Goal: Book appointment/travel/reservation

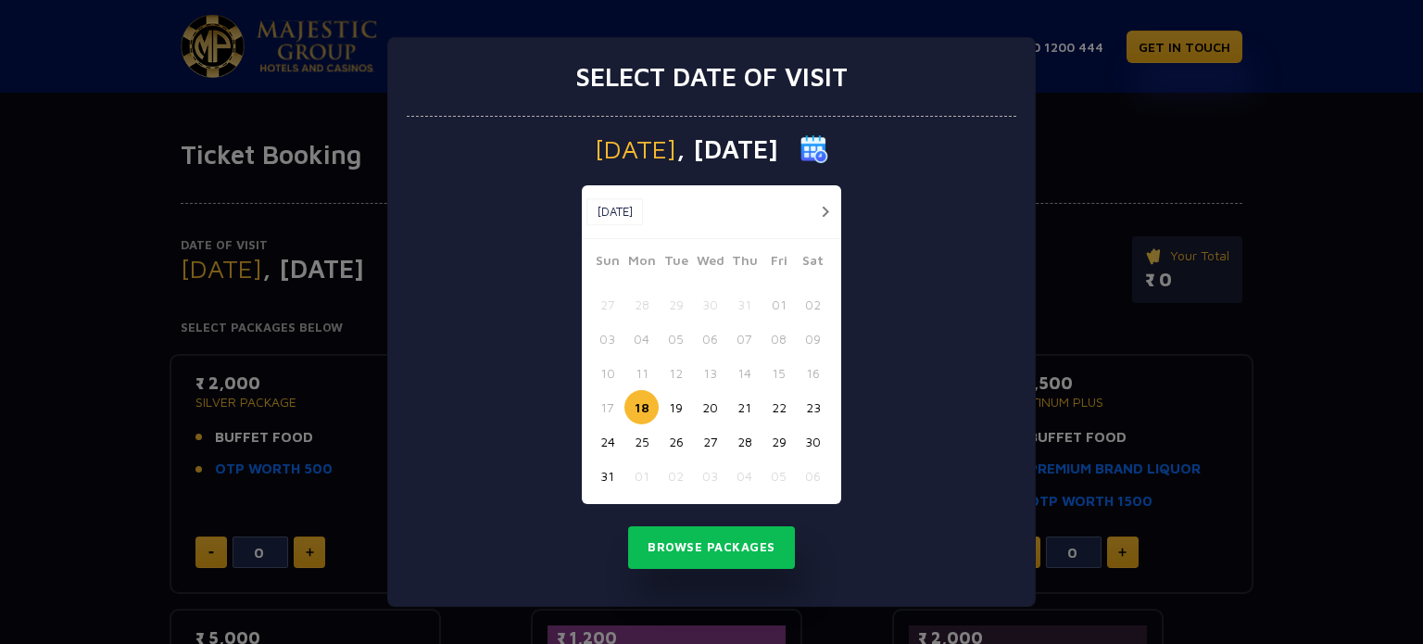
click at [775, 411] on button "22" at bounding box center [778, 407] width 34 height 34
click at [745, 545] on button "Browse Packages" at bounding box center [711, 547] width 167 height 43
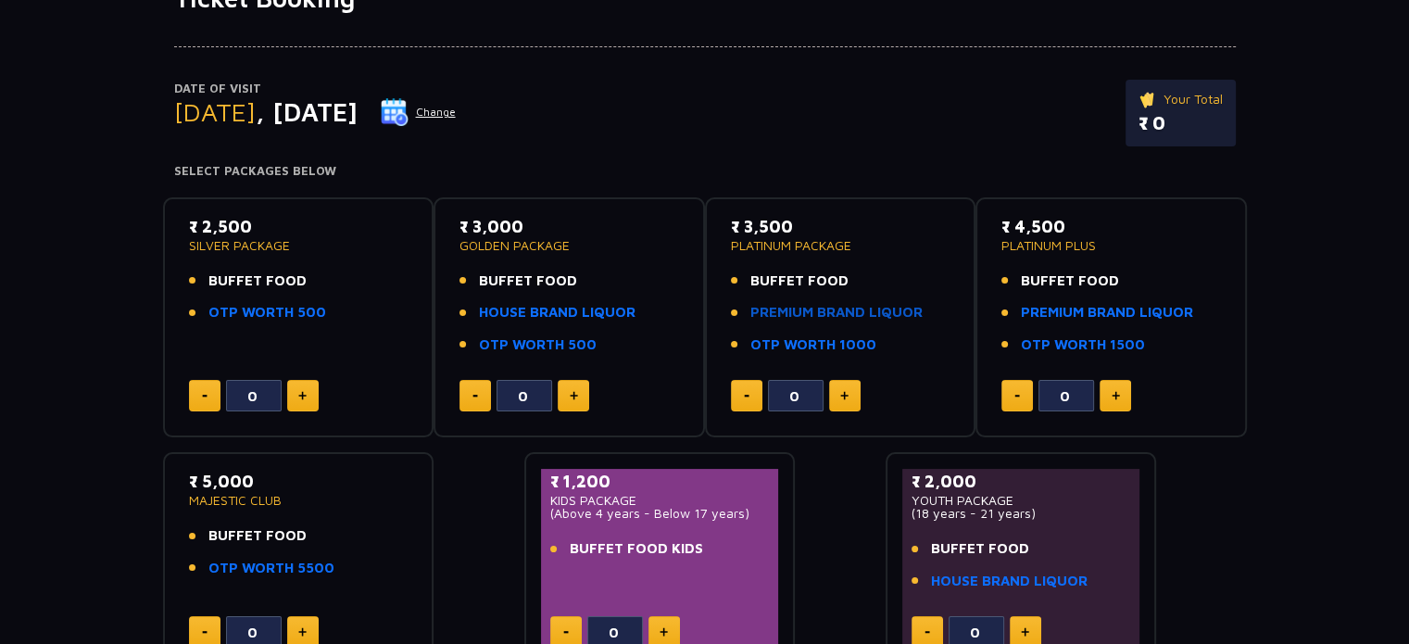
scroll to position [185, 0]
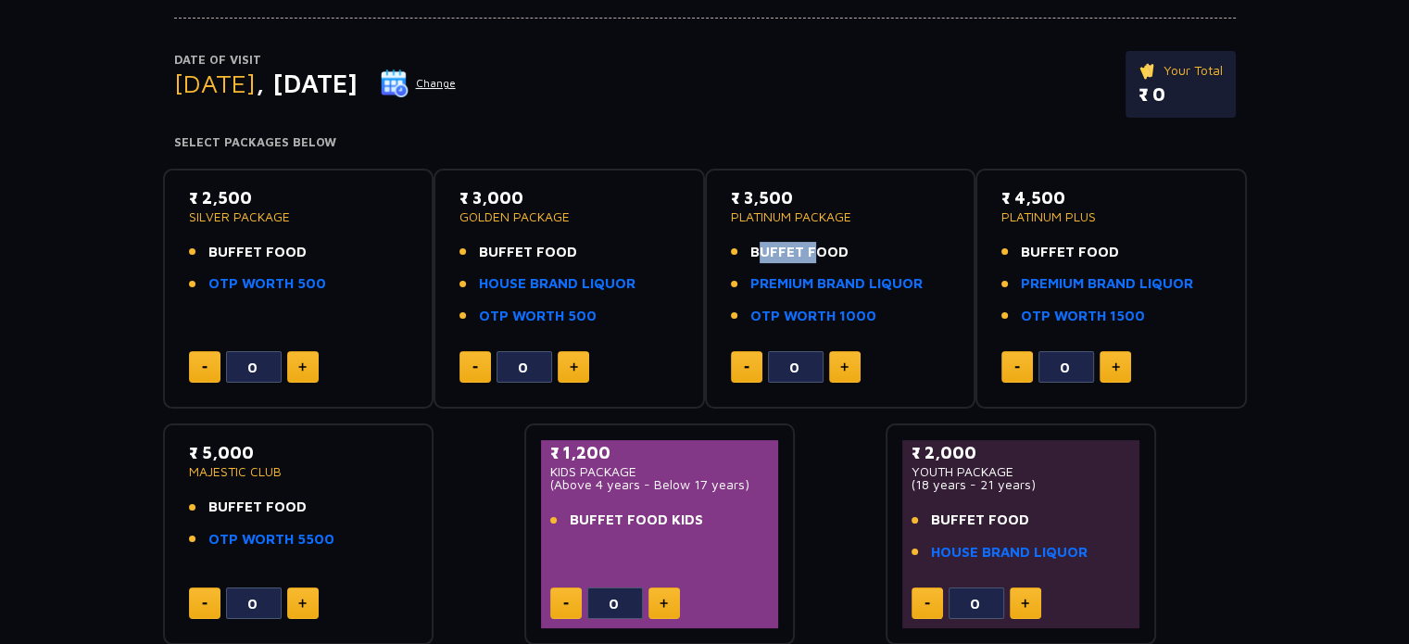
drag, startPoint x: 753, startPoint y: 254, endPoint x: 804, endPoint y: 253, distance: 50.9
click at [804, 253] on span "BUFFET FOOD" at bounding box center [799, 252] width 98 height 21
click at [822, 277] on link "PREMIUM BRAND LIQUOR" at bounding box center [836, 283] width 172 height 21
click at [549, 284] on link "HOUSE BRAND LIQUOR" at bounding box center [557, 283] width 157 height 21
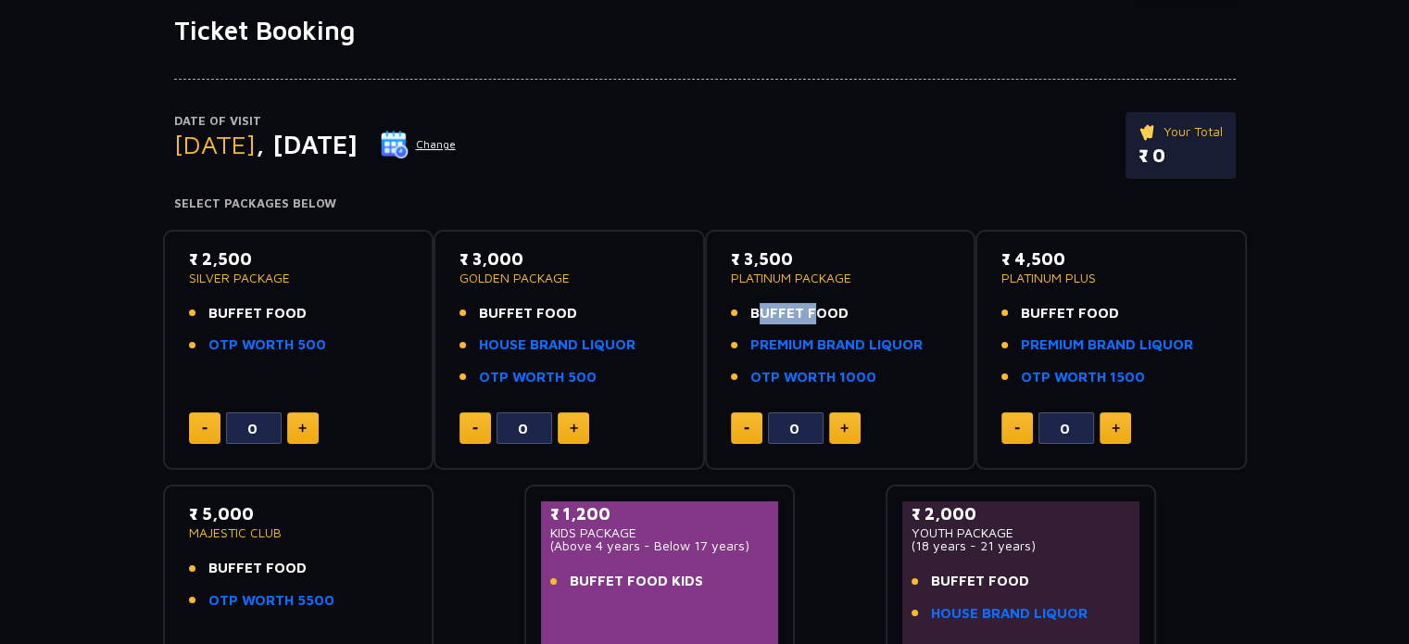
scroll to position [93, 0]
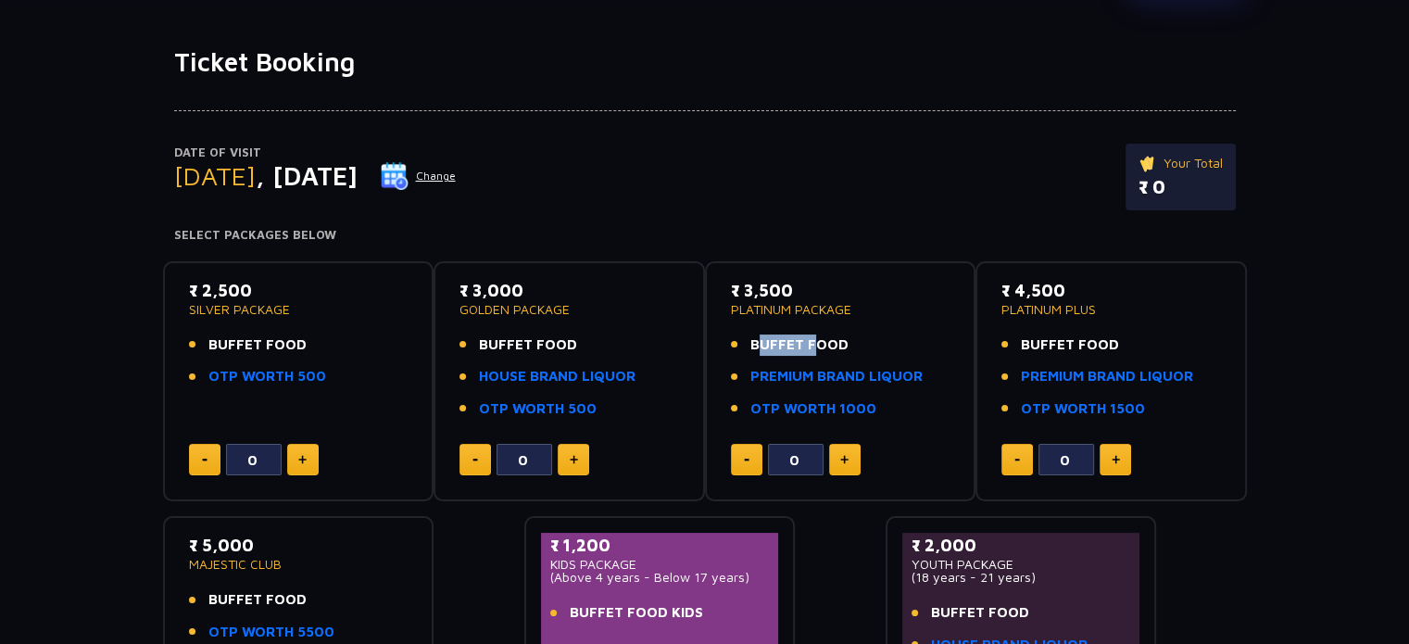
drag, startPoint x: 753, startPoint y: 289, endPoint x: 808, endPoint y: 289, distance: 54.6
click at [808, 289] on p "₹ 3,500" at bounding box center [840, 290] width 219 height 25
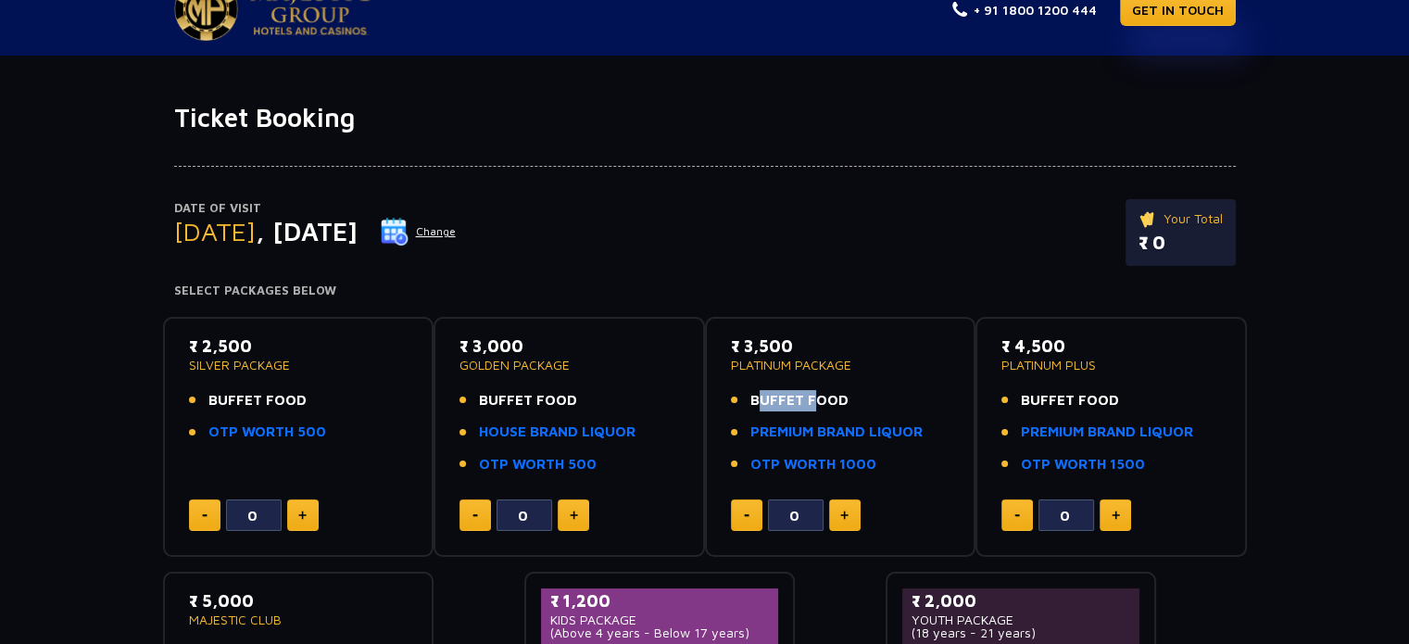
scroll to position [0, 0]
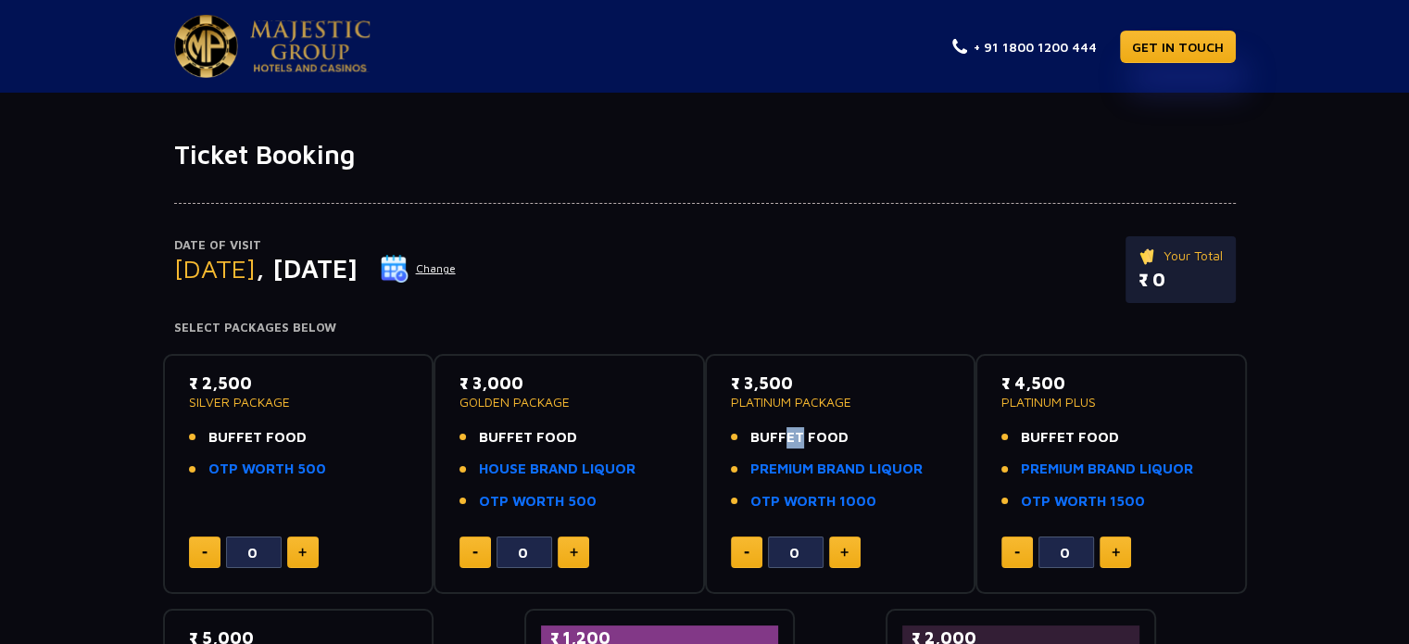
drag, startPoint x: 777, startPoint y: 436, endPoint x: 793, endPoint y: 434, distance: 15.9
click at [793, 434] on span "BUFFET FOOD" at bounding box center [799, 437] width 98 height 21
click at [802, 495] on link "OTP WORTH 1000" at bounding box center [813, 501] width 126 height 21
